Goal: Communication & Community: Participate in discussion

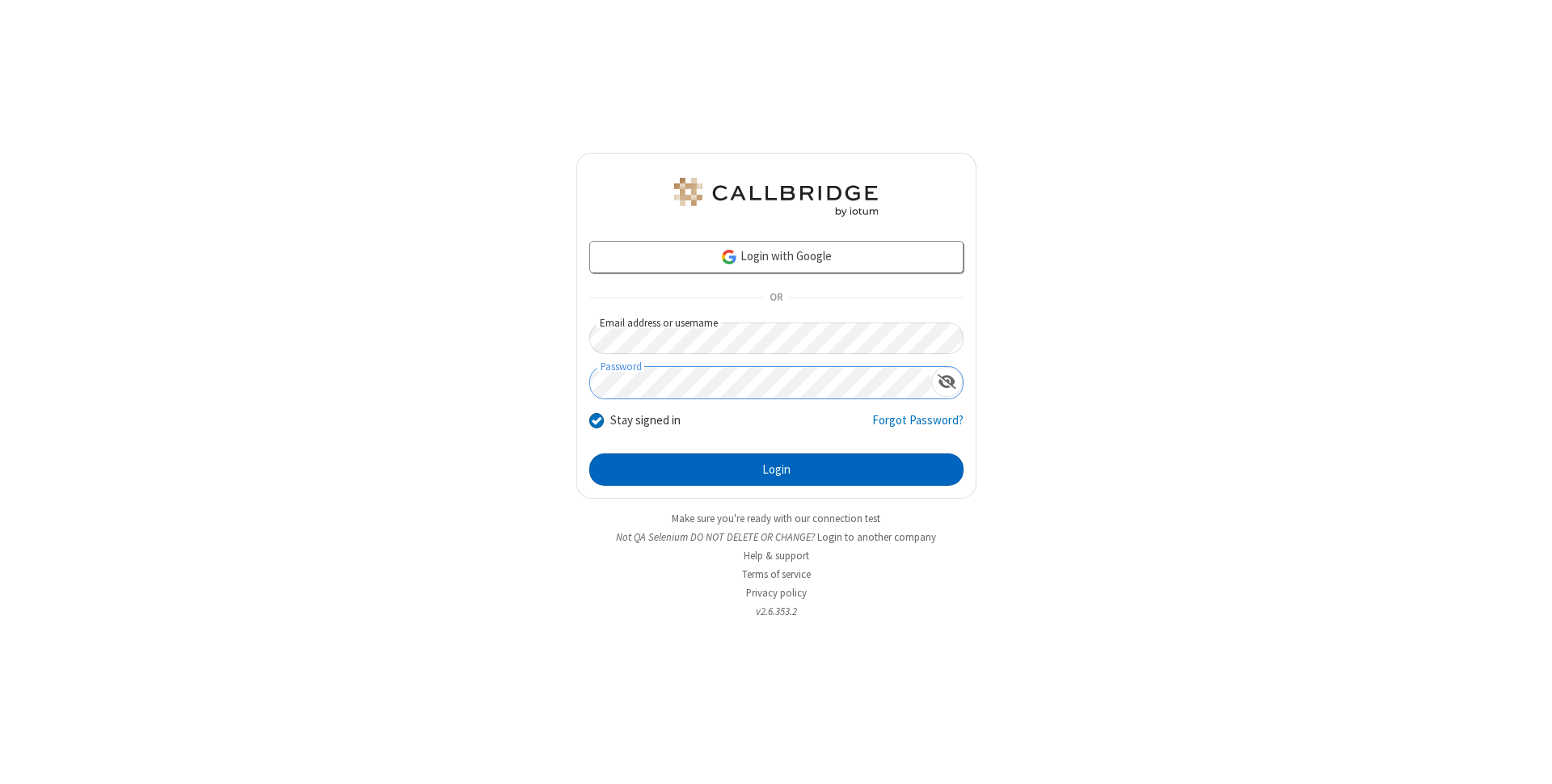
click at [776, 470] on button "Login" at bounding box center [776, 470] width 375 height 33
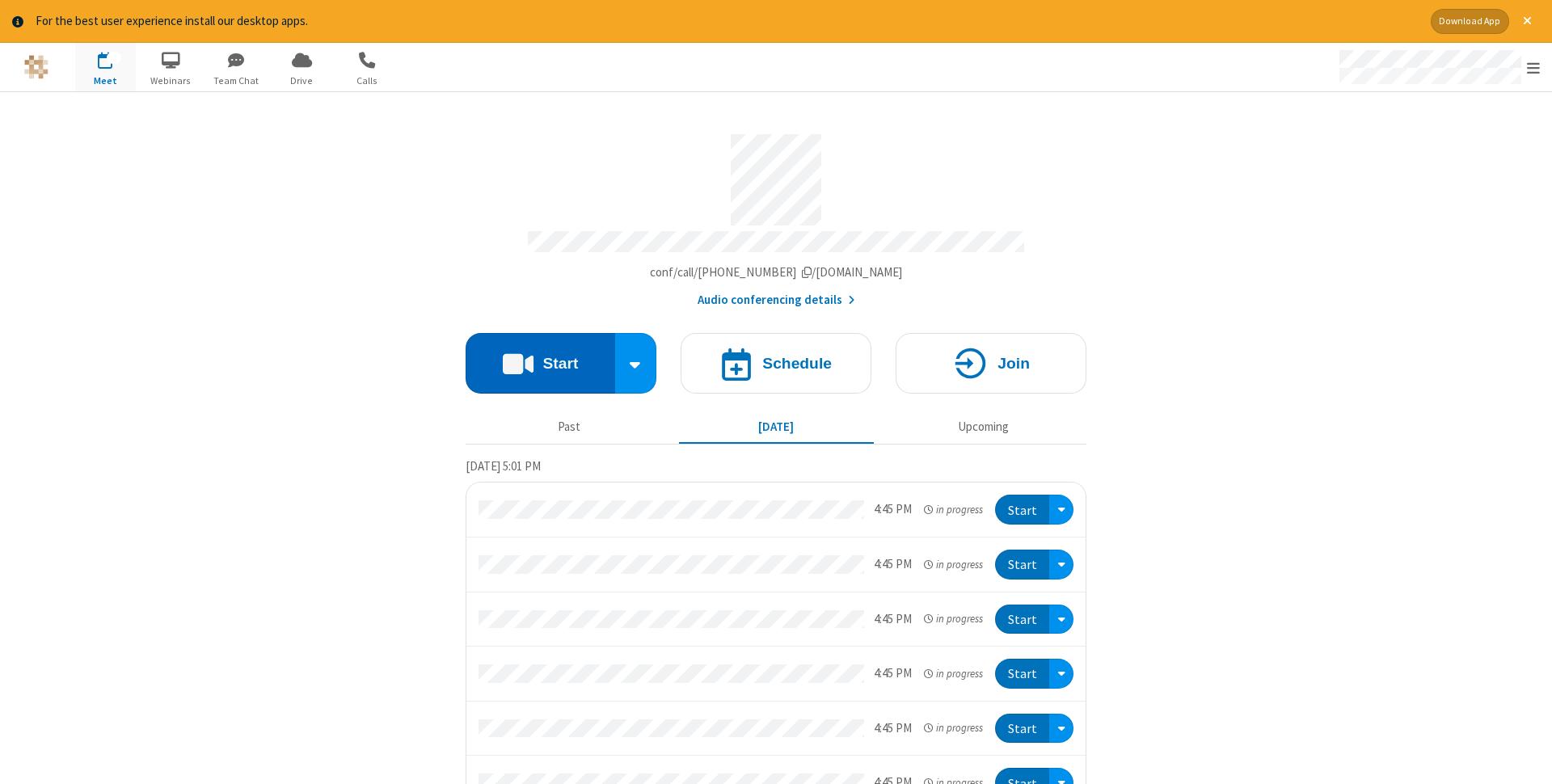
click at [540, 358] on button "Start" at bounding box center [540, 363] width 150 height 61
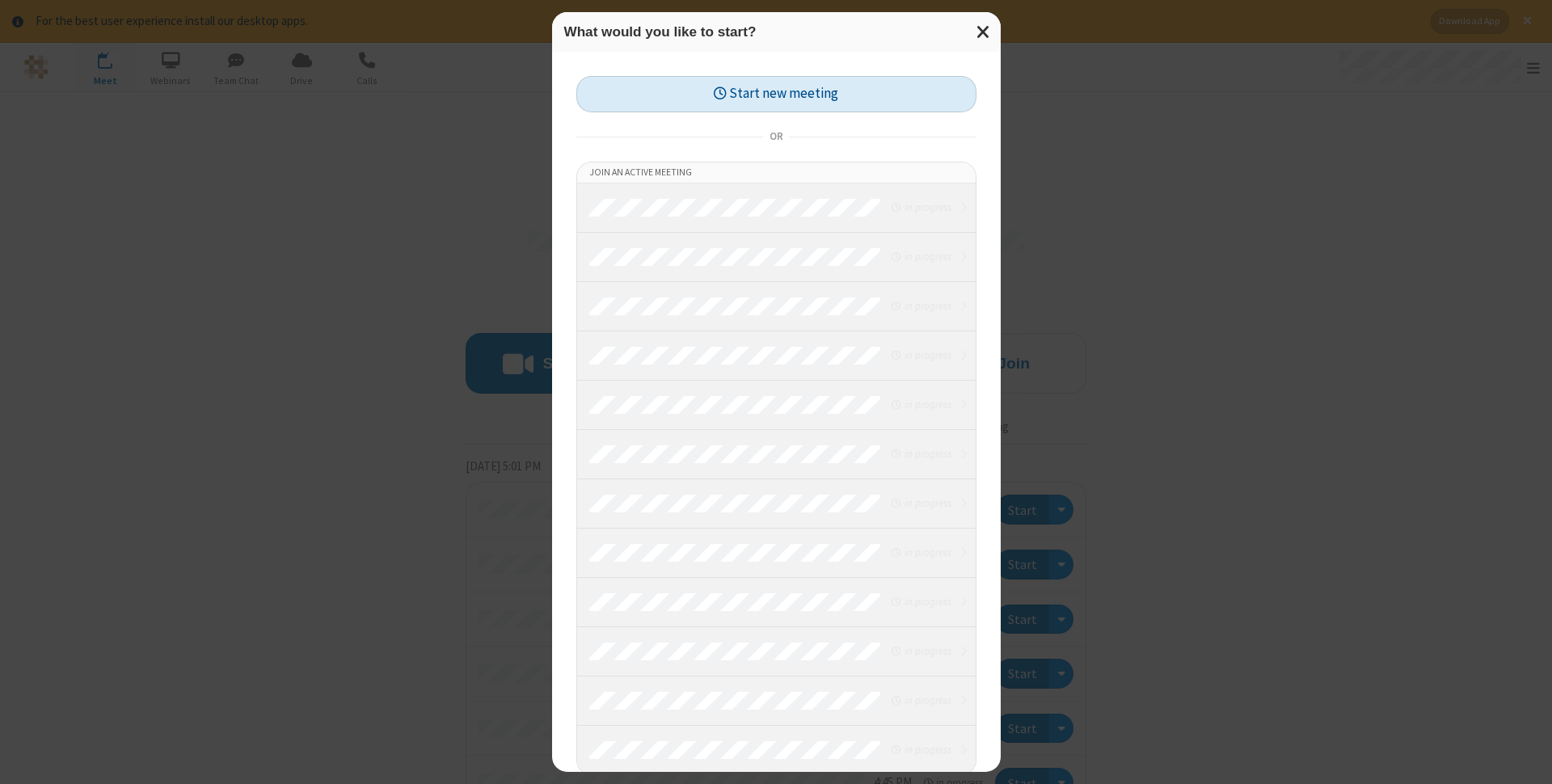
click at [776, 93] on button "Start new meeting" at bounding box center [776, 93] width 400 height 36
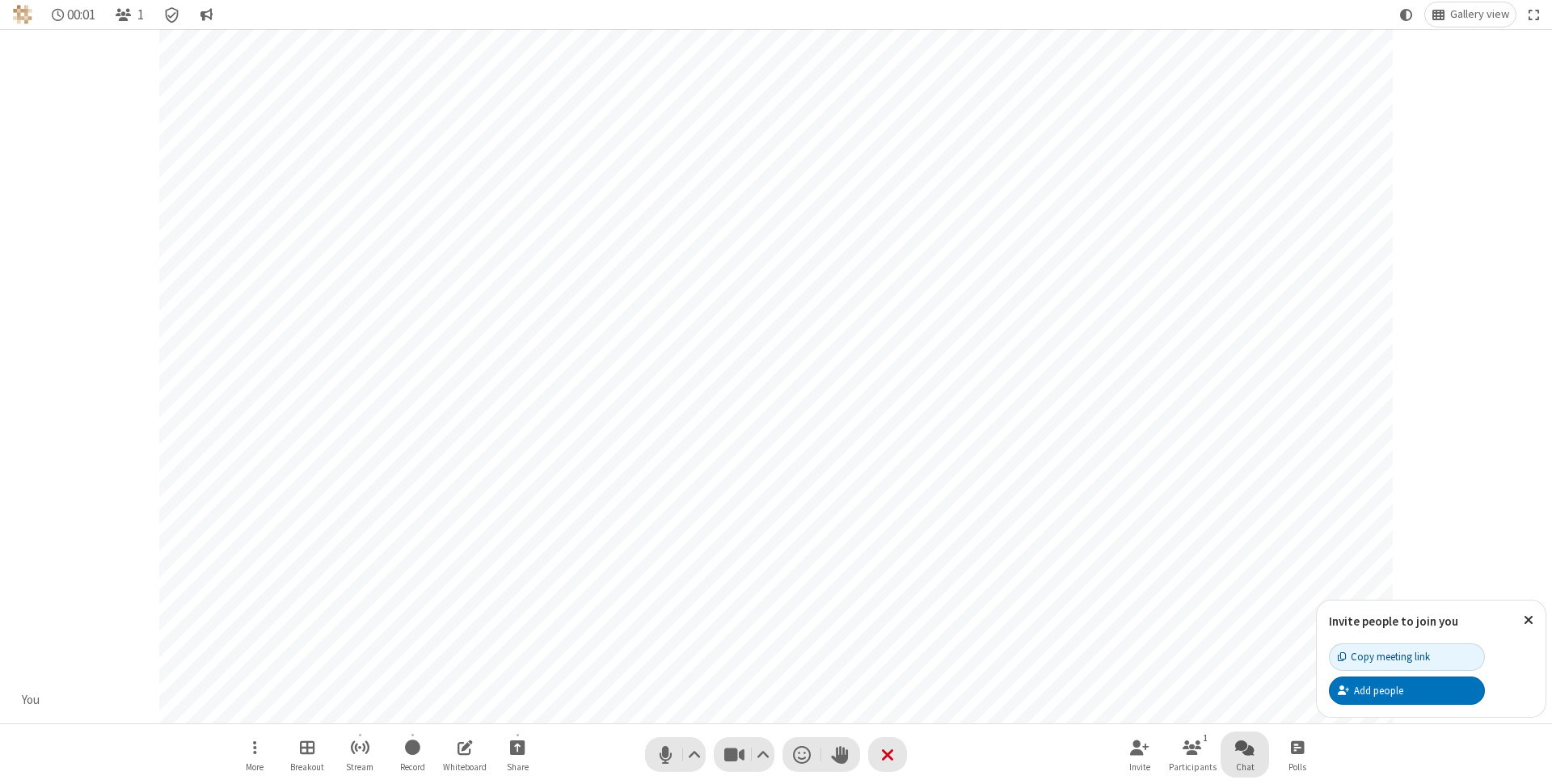
click at [1244, 746] on span "Open chat" at bounding box center [1244, 746] width 19 height 20
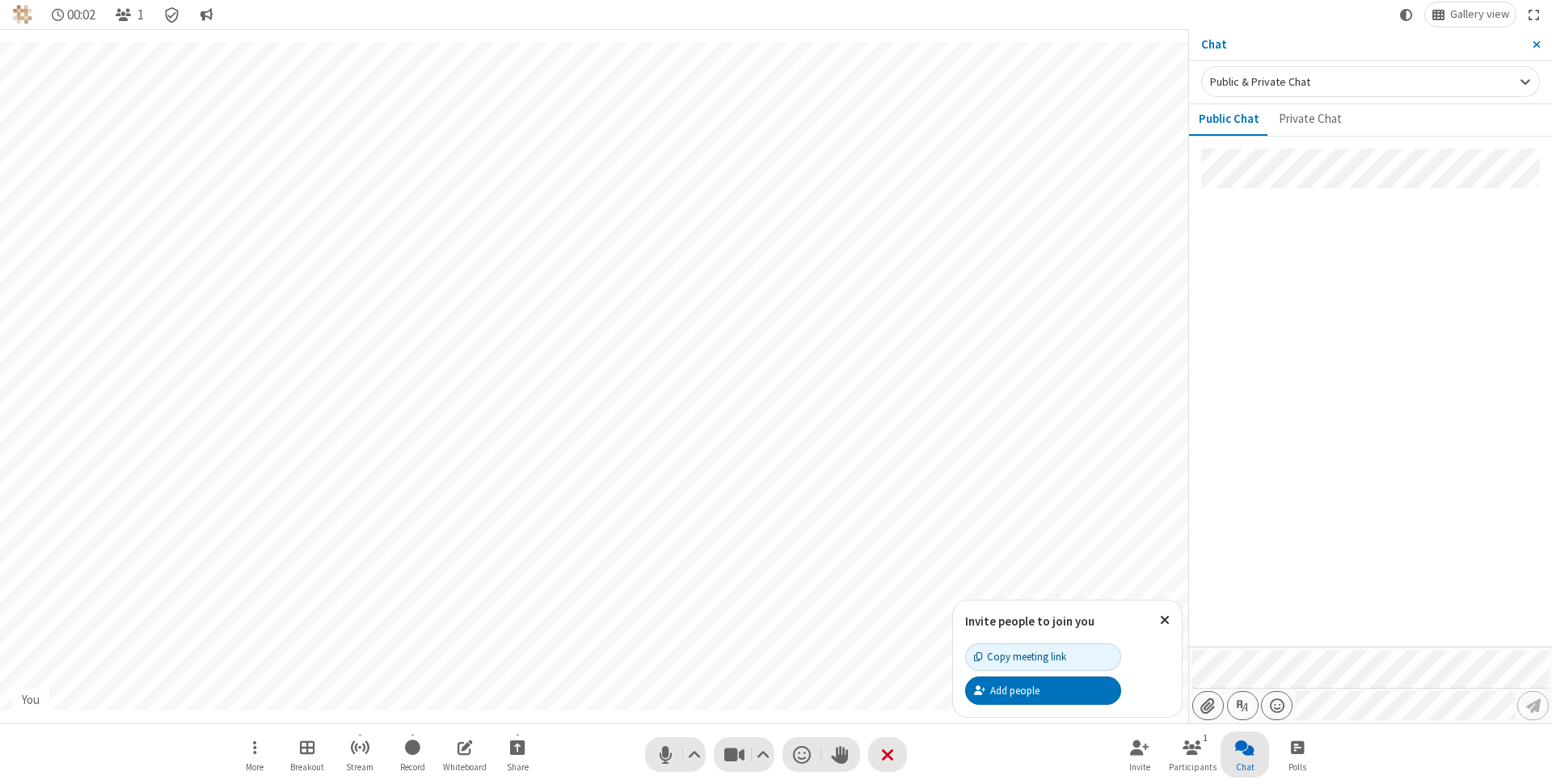
type input "C:\fakepath\doc_test.docx"
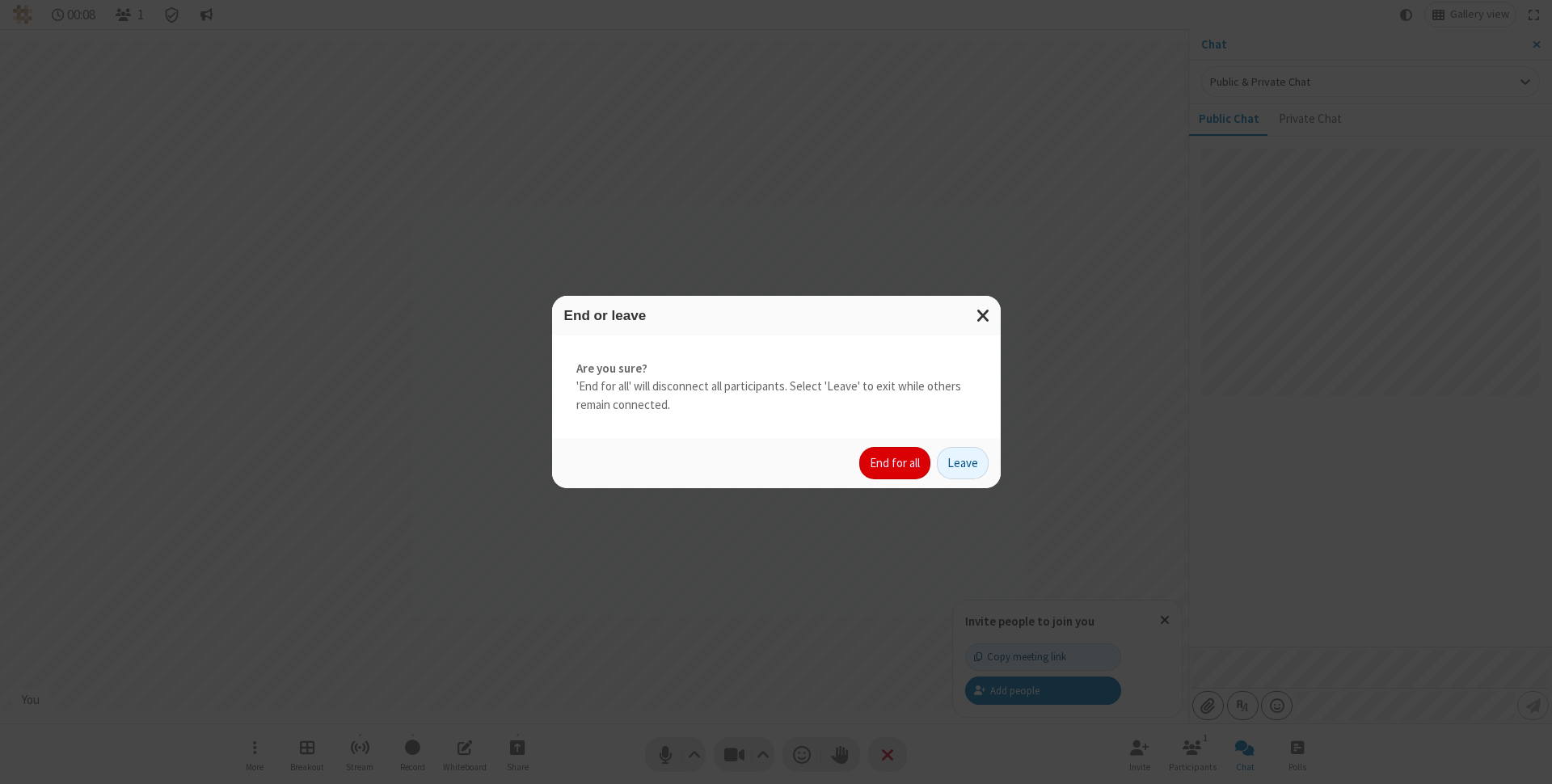
click at [895, 463] on button "End for all" at bounding box center [895, 462] width 71 height 33
